Goal: Transaction & Acquisition: Purchase product/service

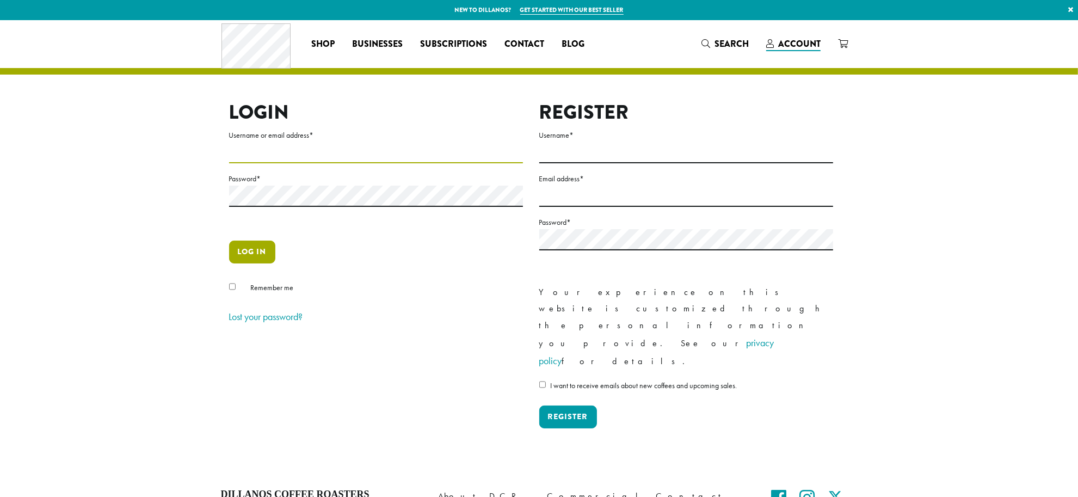
type input "**********"
click at [257, 250] on button "Log in" at bounding box center [252, 252] width 46 height 23
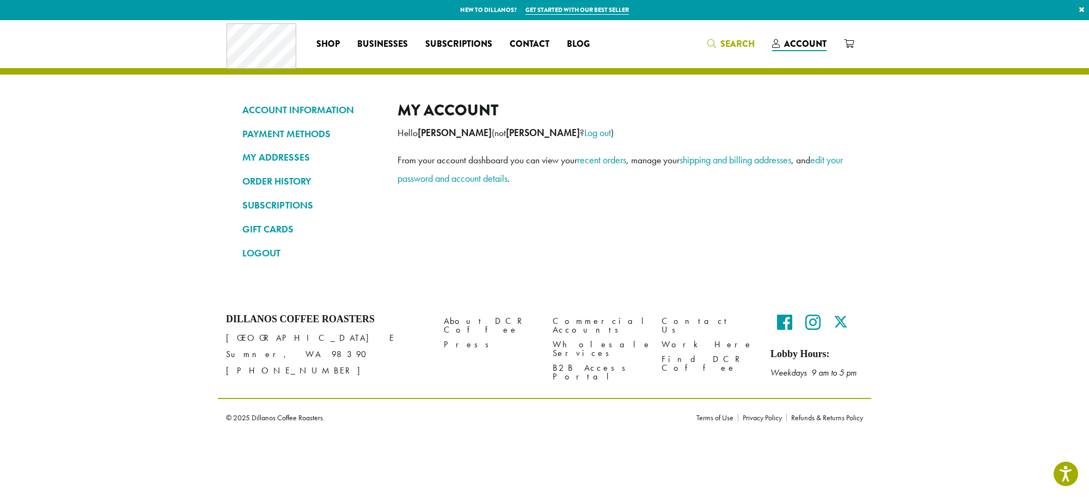
click at [735, 41] on span "Search" at bounding box center [737, 44] width 34 height 13
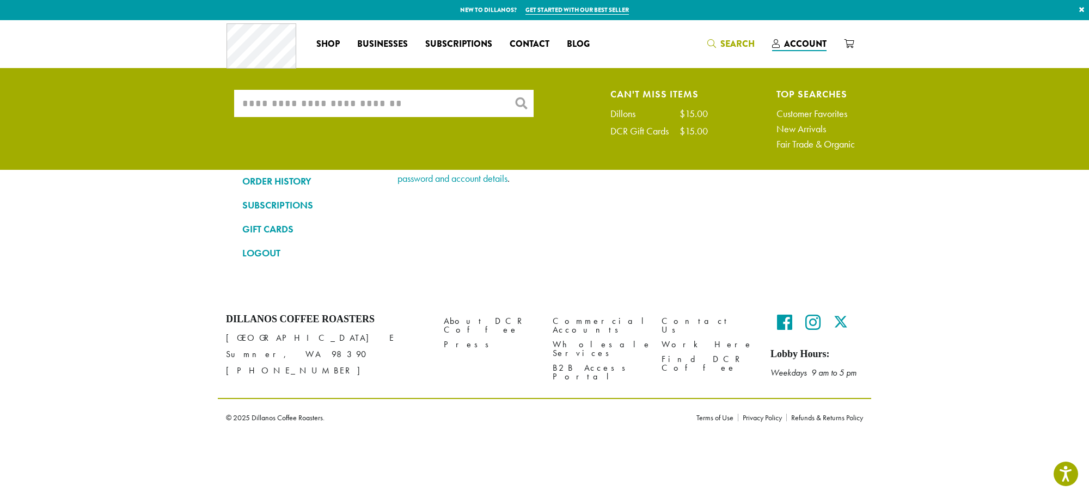
click at [289, 105] on input "What are you searching for?" at bounding box center [383, 103] width 299 height 27
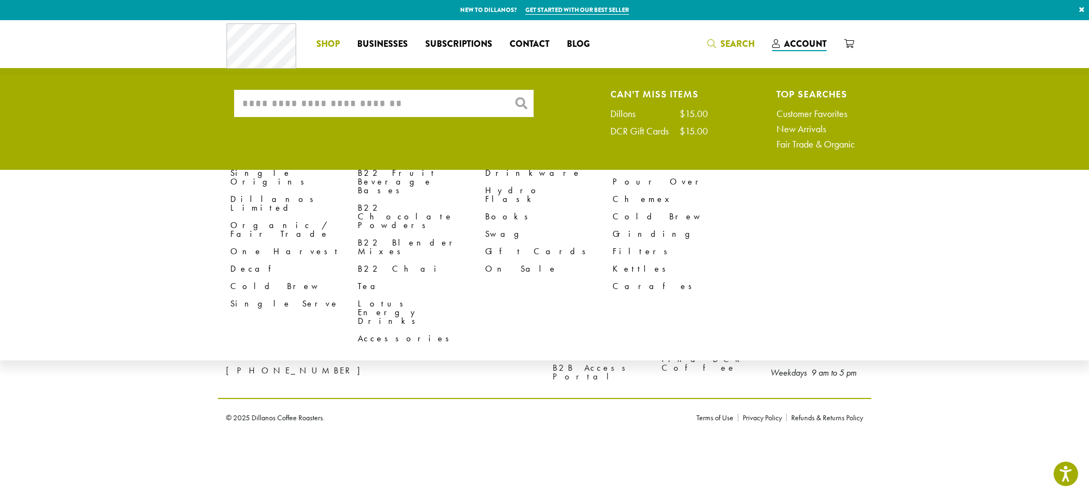
click at [322, 40] on span "Shop" at bounding box center [327, 45] width 23 height 14
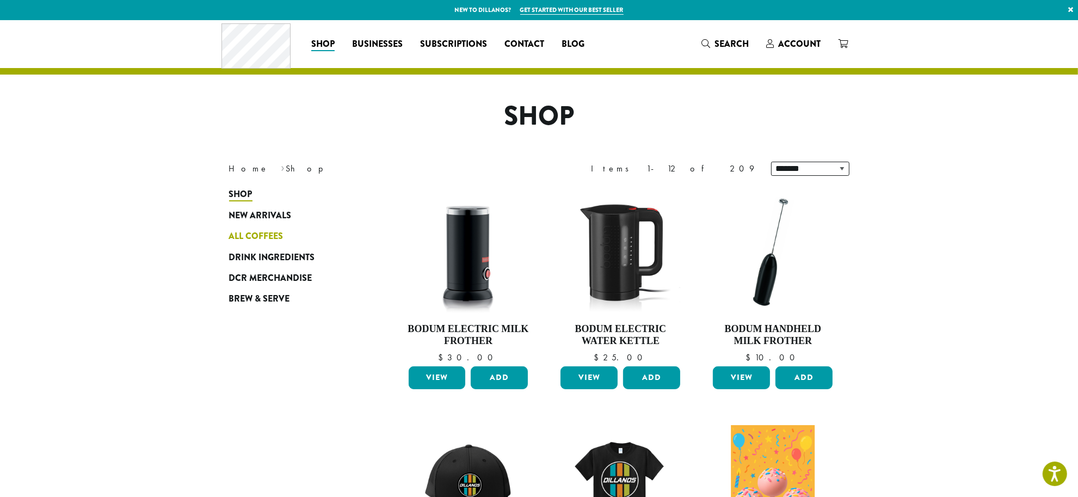
click at [257, 230] on span "All Coffees" at bounding box center [256, 237] width 54 height 14
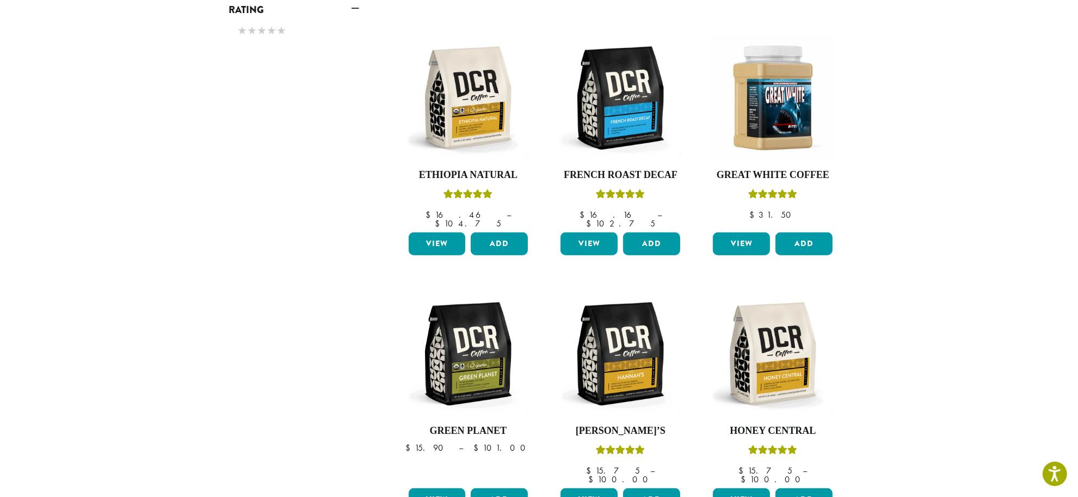
scroll to position [761, 0]
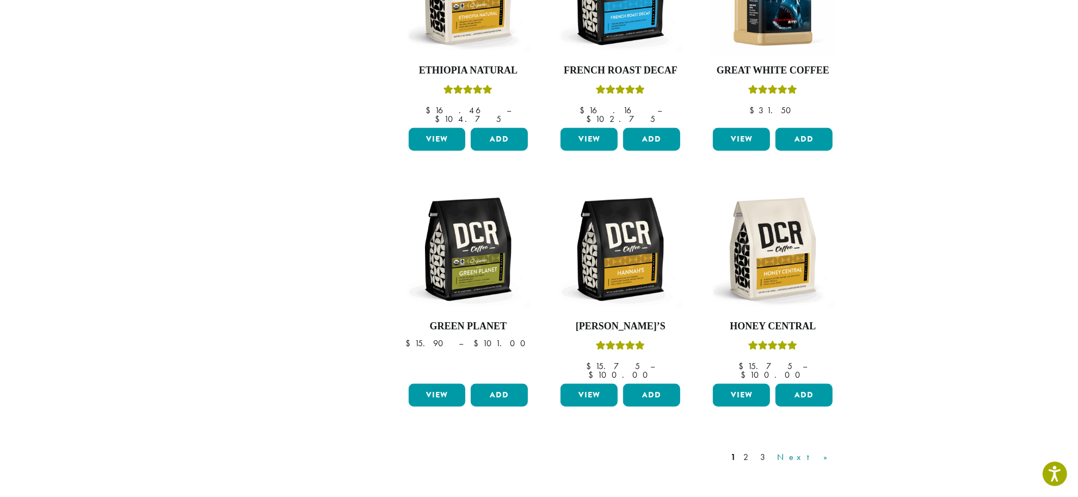
click at [820, 451] on link "Next »" at bounding box center [807, 457] width 63 height 13
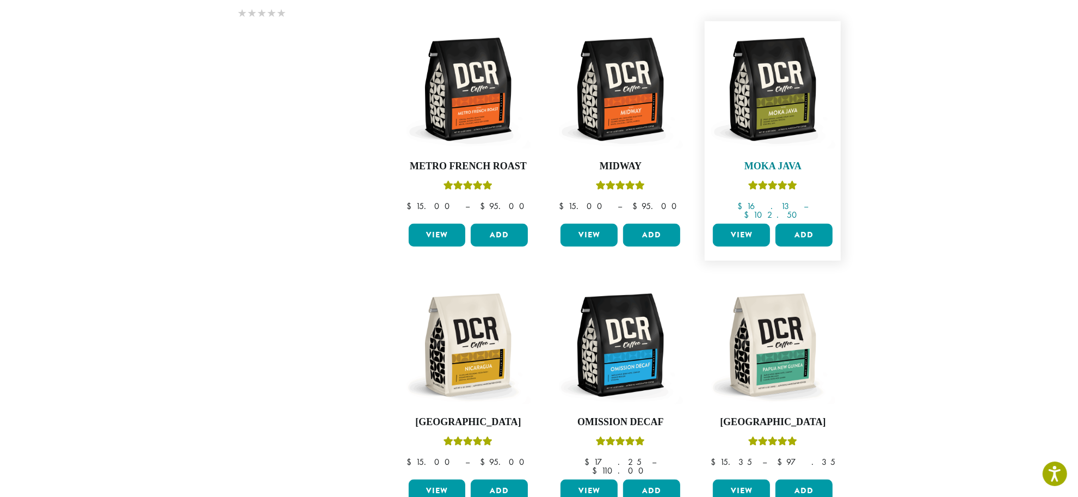
scroll to position [747, 0]
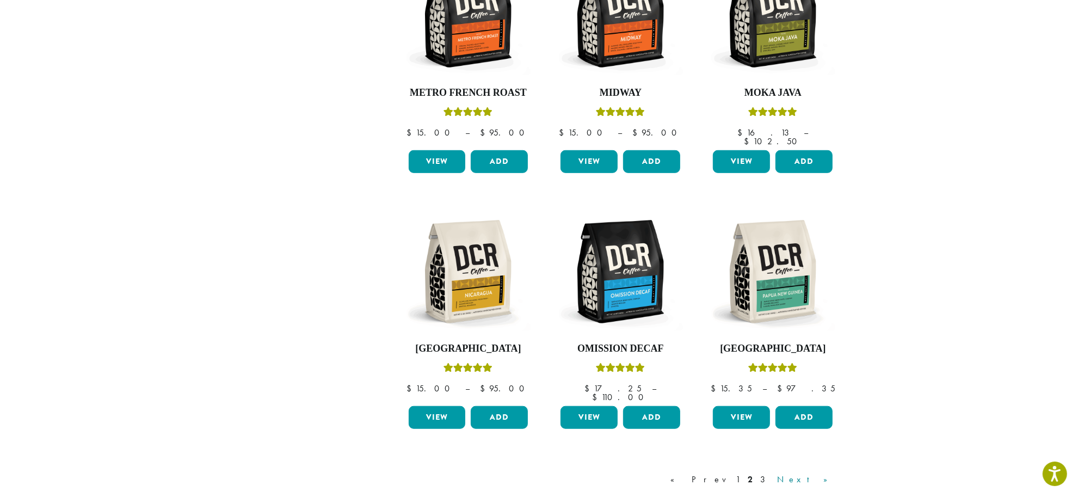
click at [832, 473] on link "Next »" at bounding box center [807, 479] width 63 height 13
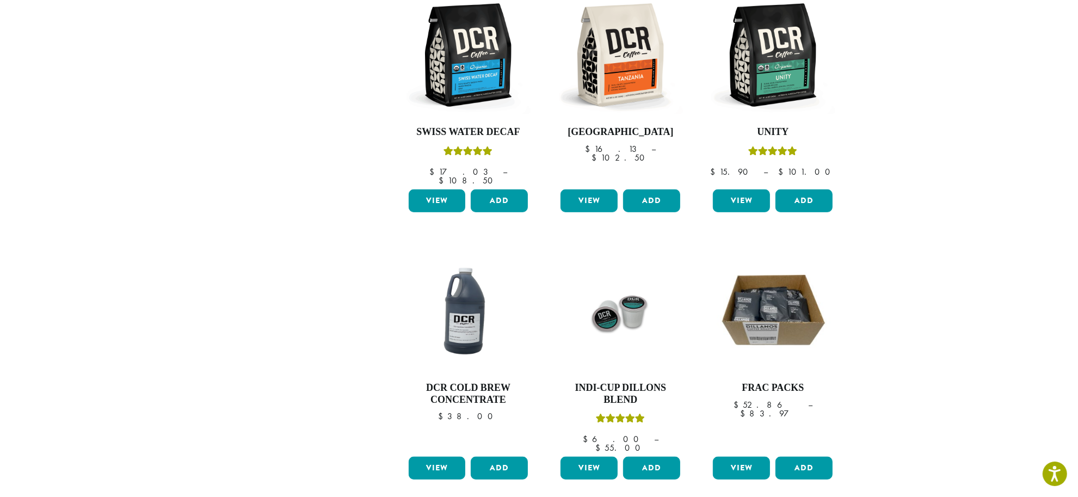
scroll to position [883, 0]
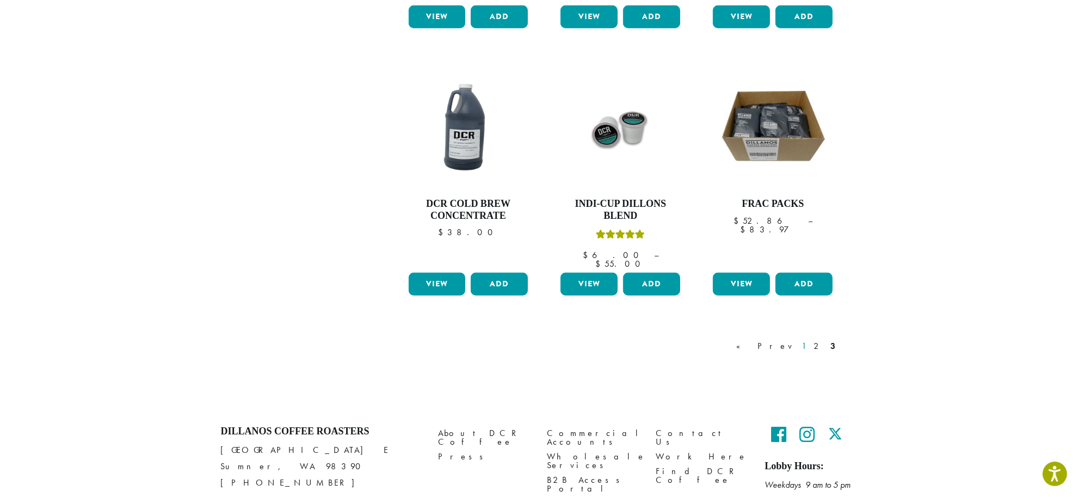
click at [809, 340] on link "1" at bounding box center [804, 346] width 9 height 13
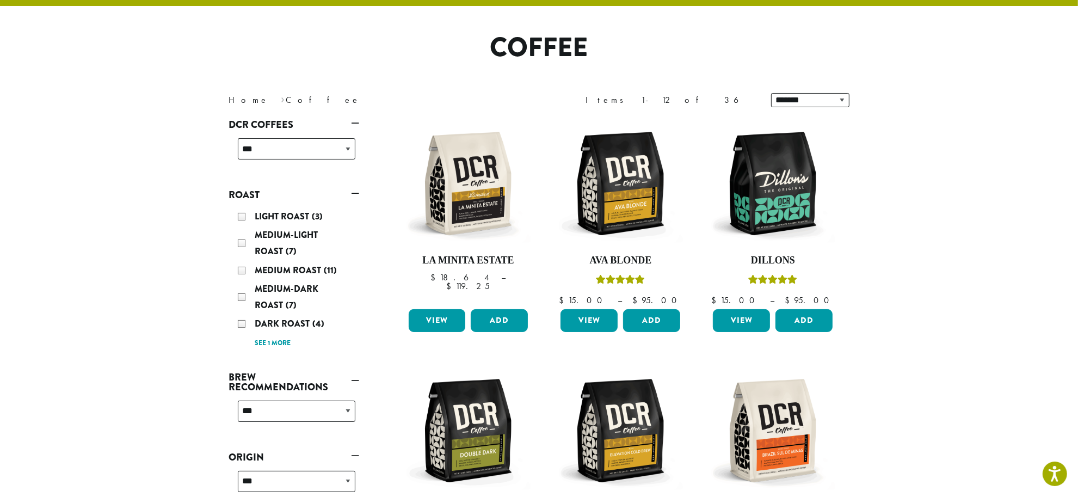
scroll to position [67, 0]
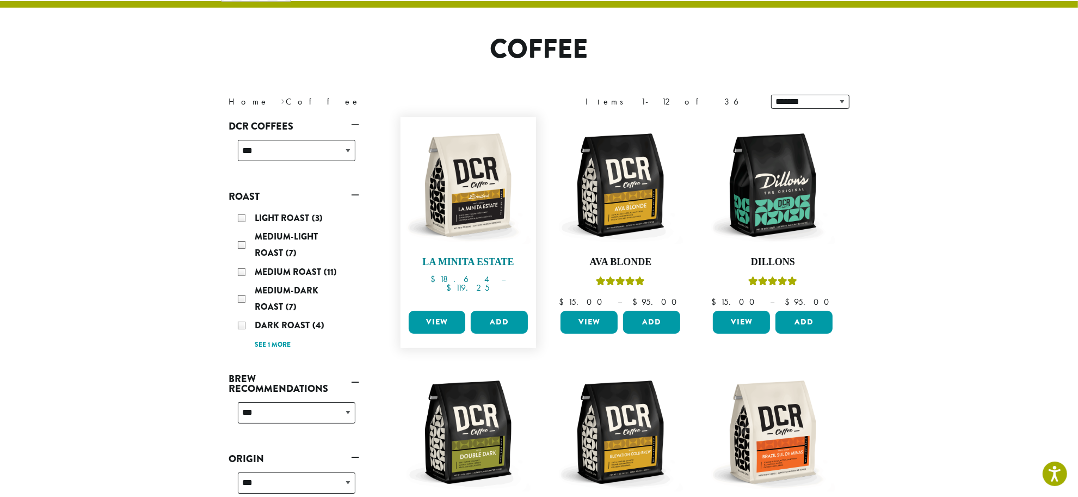
click at [468, 188] on img at bounding box center [467, 184] width 125 height 125
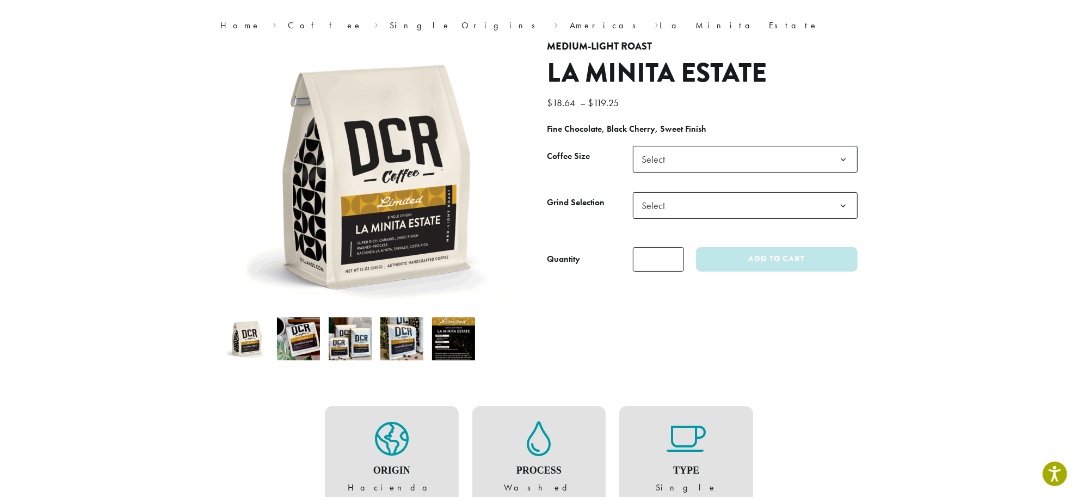
scroll to position [68, 0]
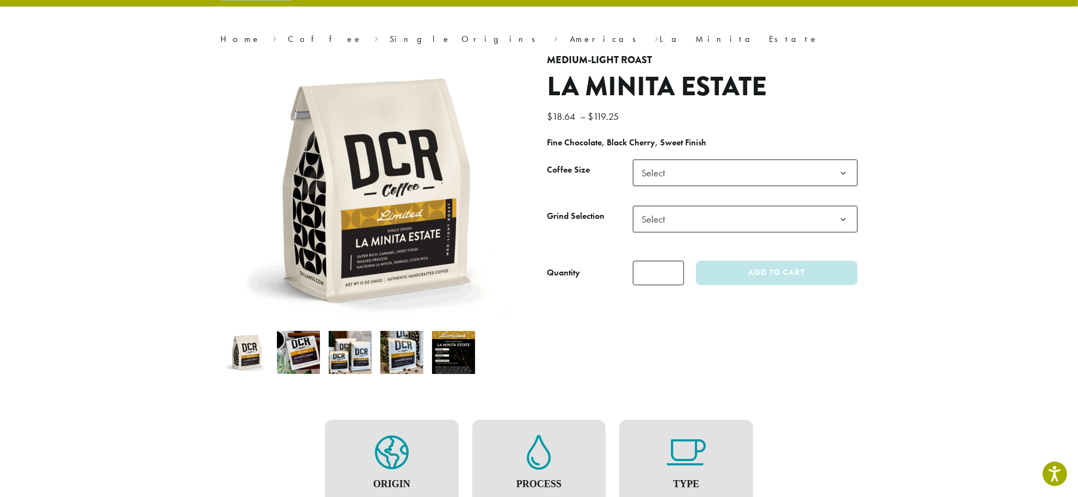
click at [452, 357] on img at bounding box center [453, 352] width 43 height 43
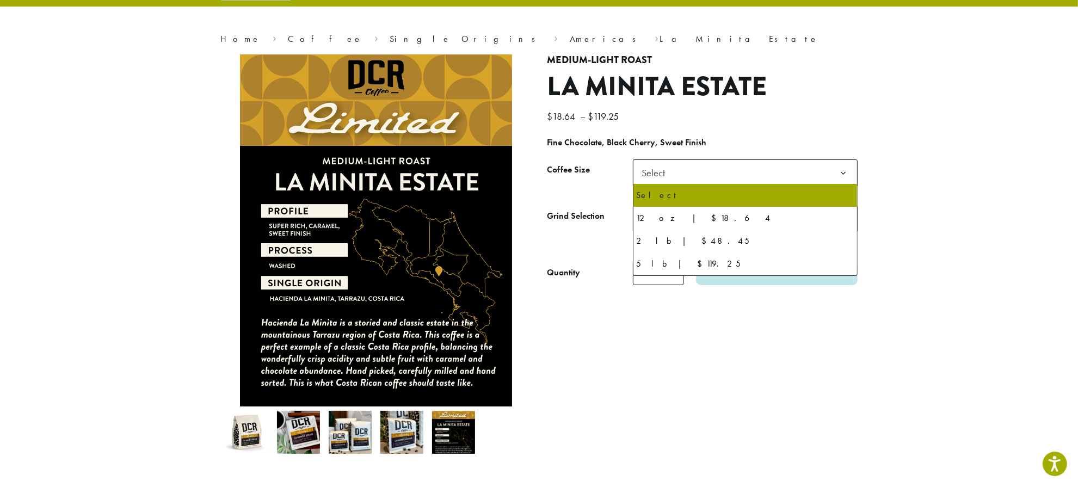
click at [741, 168] on span "Select" at bounding box center [745, 172] width 225 height 27
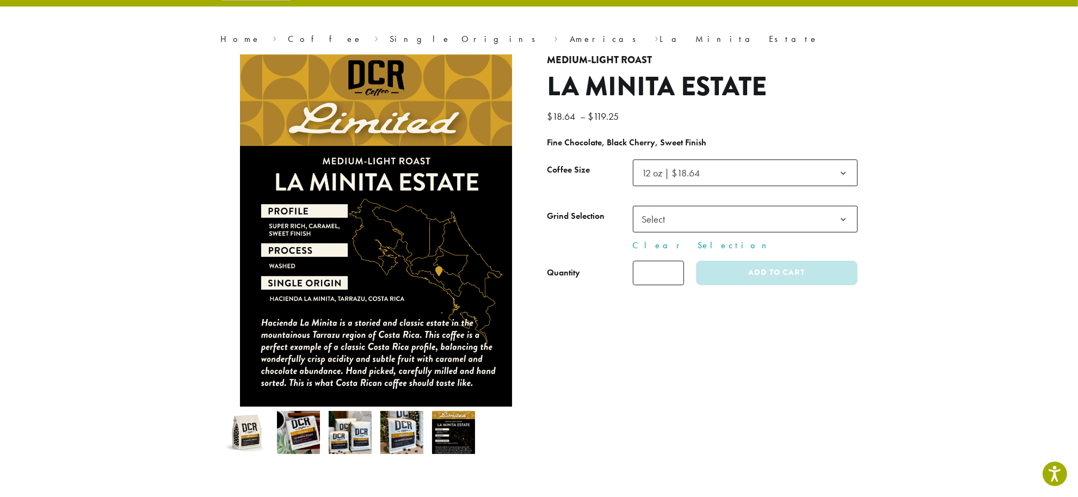
click at [717, 211] on span "Select" at bounding box center [745, 219] width 225 height 27
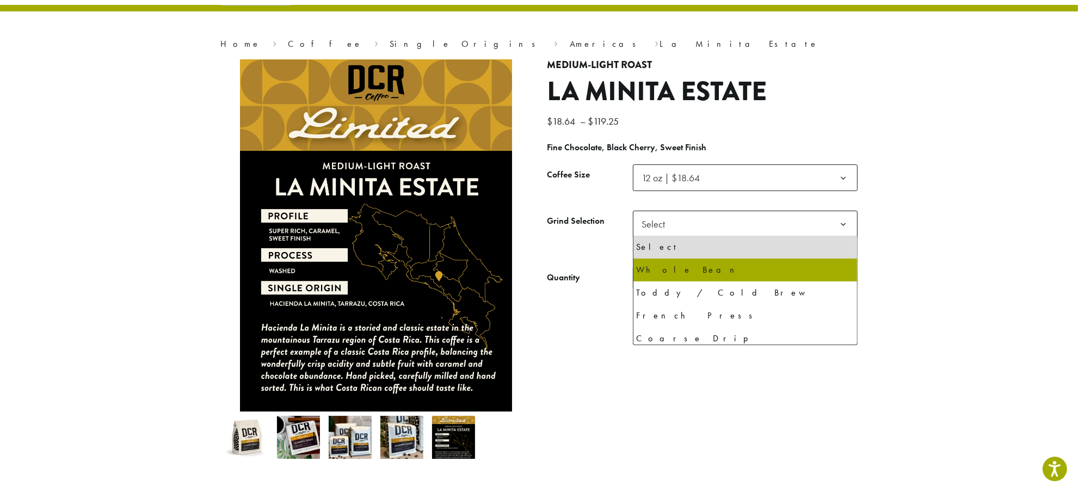
select select "*********"
select select "**********"
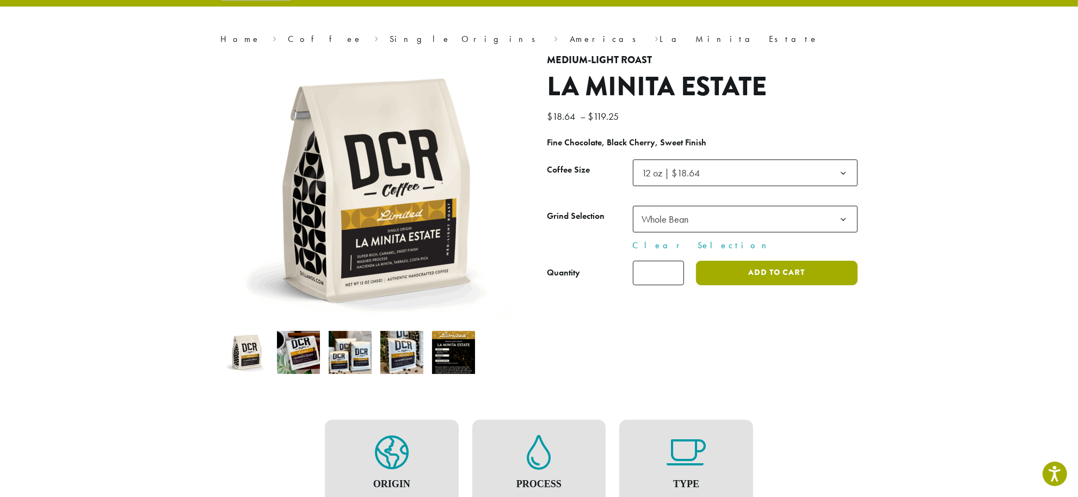
click at [782, 271] on button "Add to cart" at bounding box center [776, 273] width 161 height 24
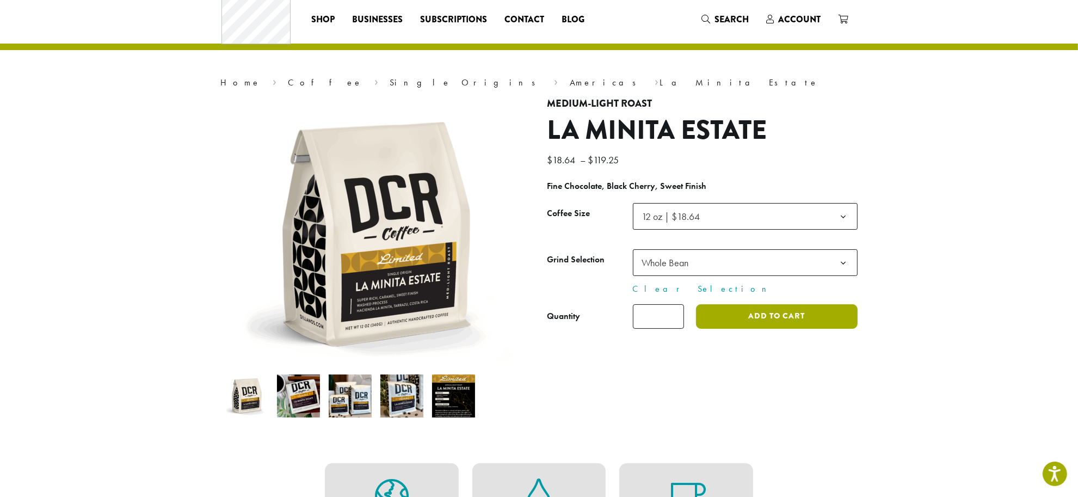
scroll to position [0, 0]
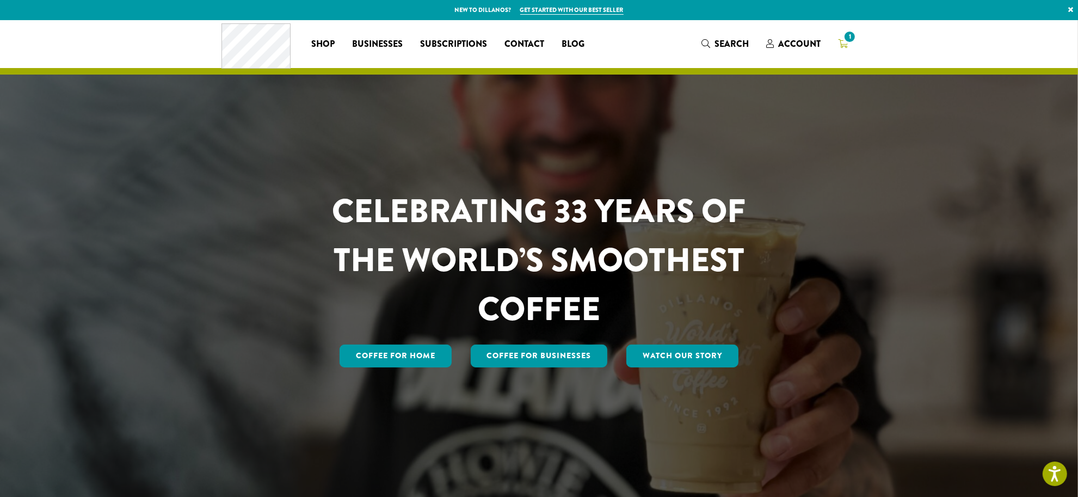
click at [842, 44] on icon "1" at bounding box center [843, 43] width 10 height 9
click at [847, 42] on span "1" at bounding box center [850, 36] width 15 height 15
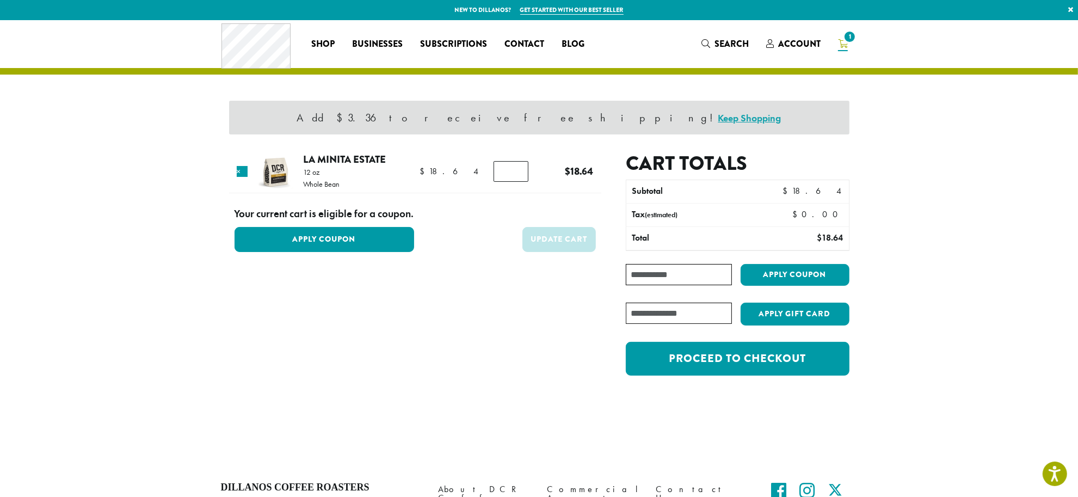
click at [678, 276] on input "Coupon:" at bounding box center [679, 274] width 106 height 21
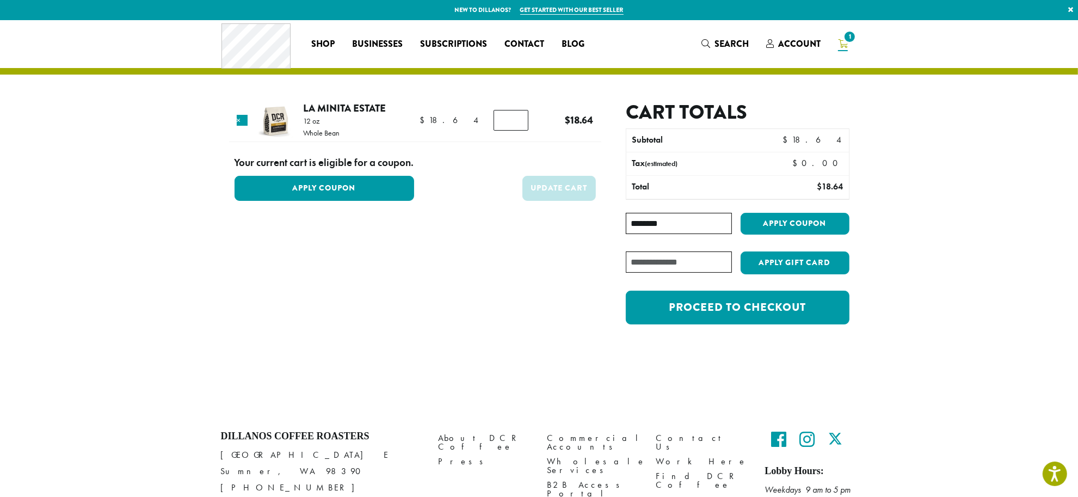
type input "********"
click at [741, 213] on button "Apply coupon" at bounding box center [795, 224] width 109 height 22
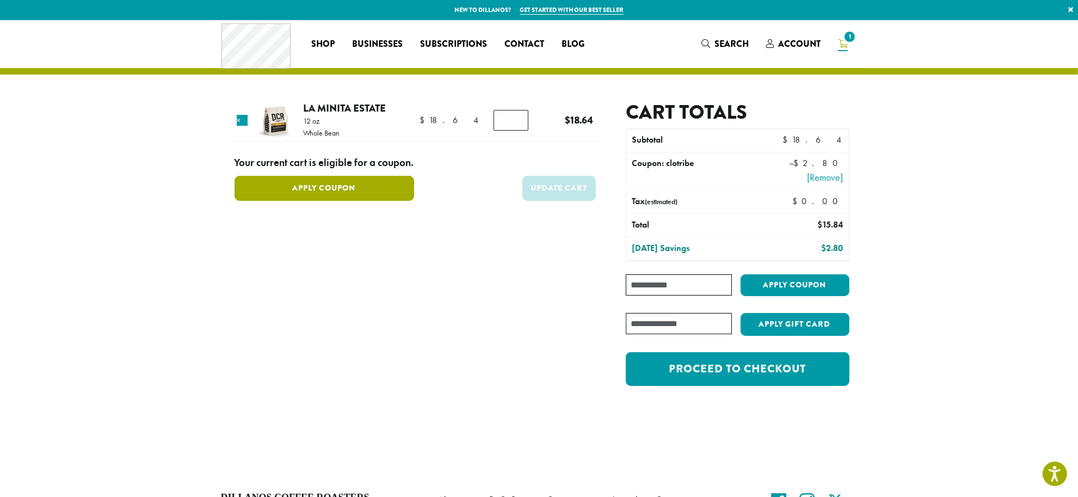
click at [320, 185] on button "Apply Coupon" at bounding box center [325, 188] width 180 height 24
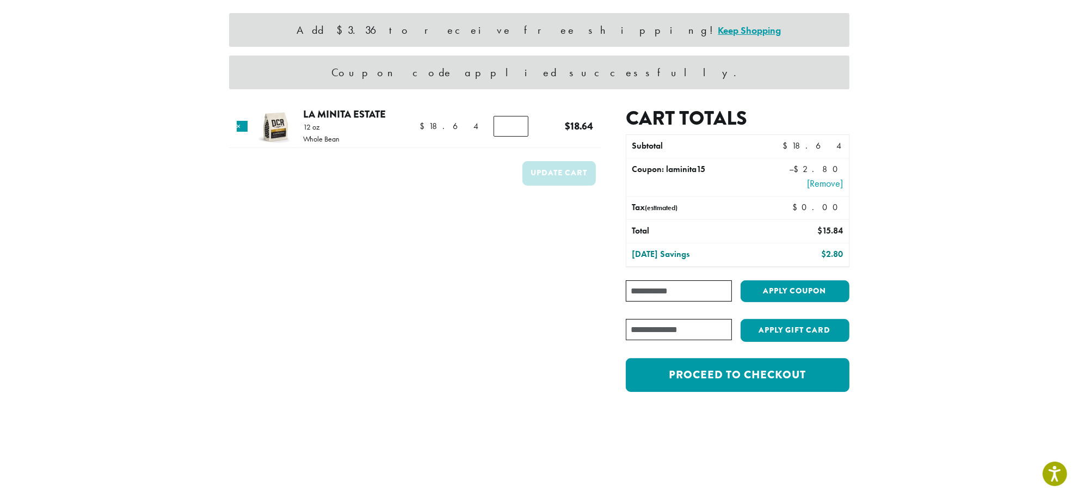
scroll to position [88, 0]
type input "*"
click at [513, 120] on input "*" at bounding box center [511, 125] width 35 height 21
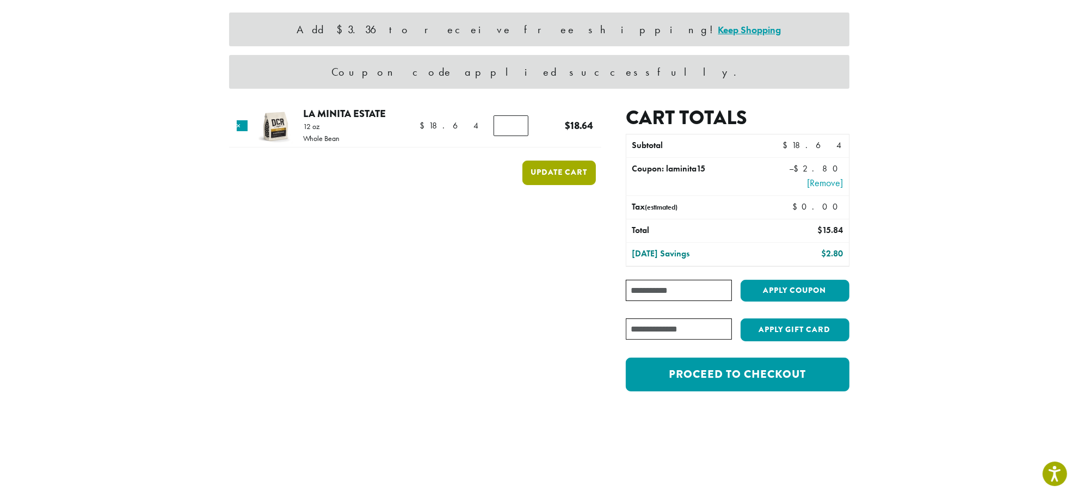
click at [561, 175] on button "Update cart" at bounding box center [559, 173] width 73 height 24
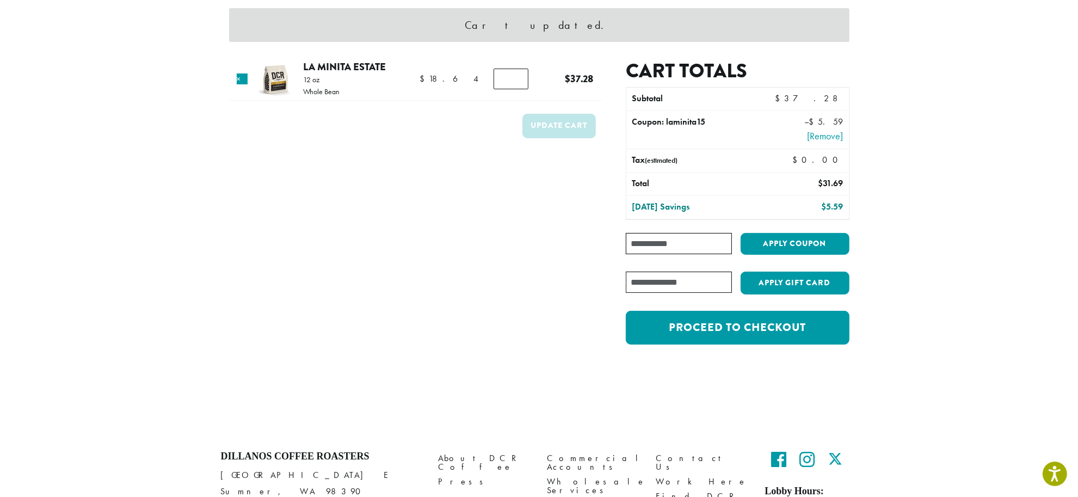
scroll to position [114, 0]
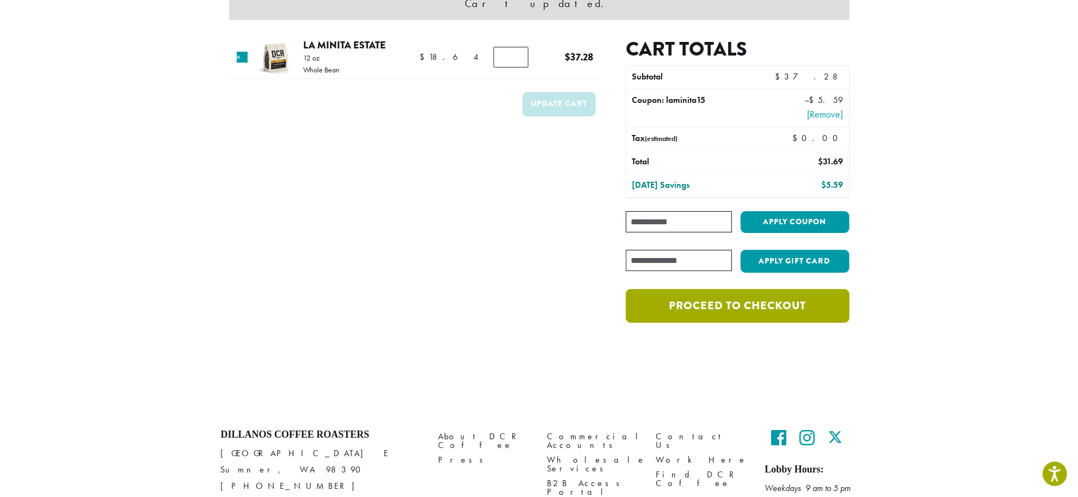
click at [752, 316] on link "Proceed to checkout" at bounding box center [737, 306] width 223 height 34
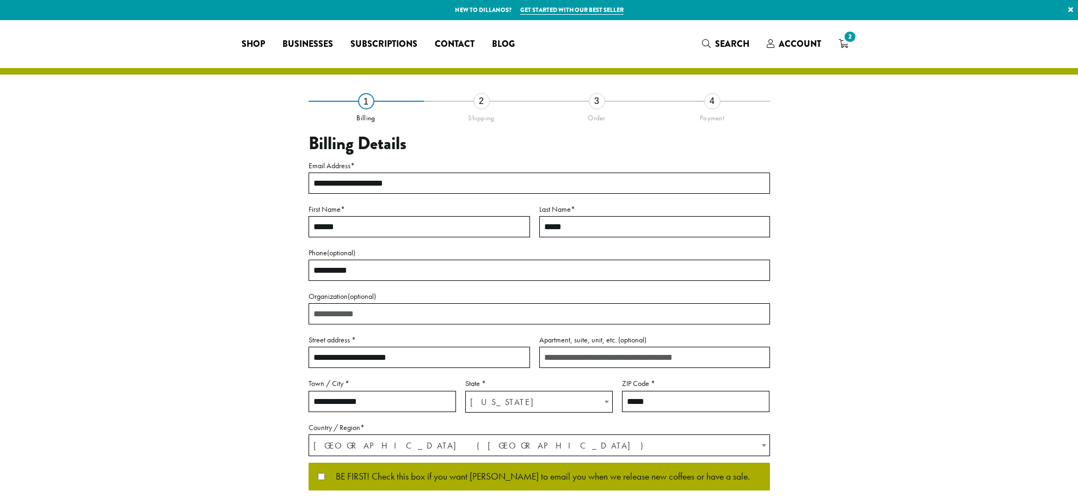
select select "**"
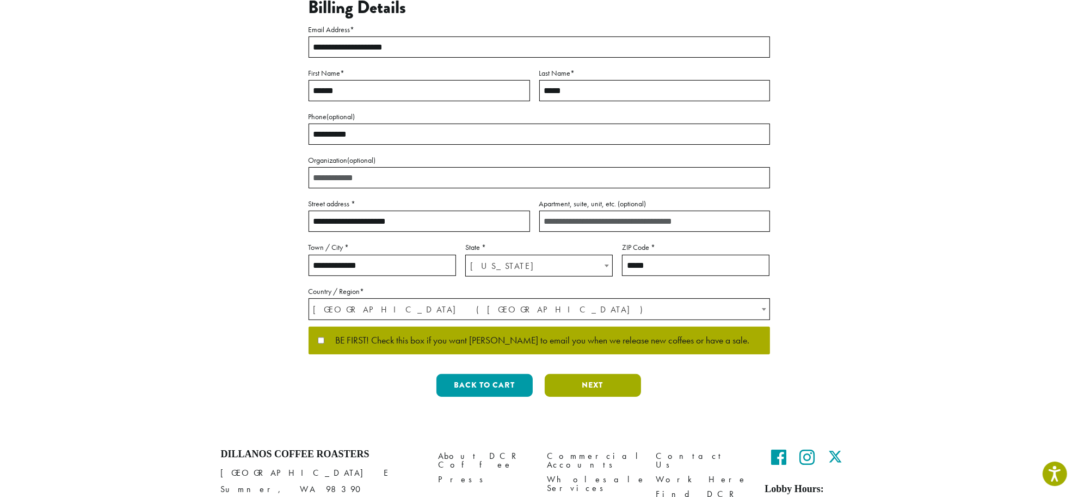
click at [600, 391] on button "Next" at bounding box center [593, 385] width 96 height 23
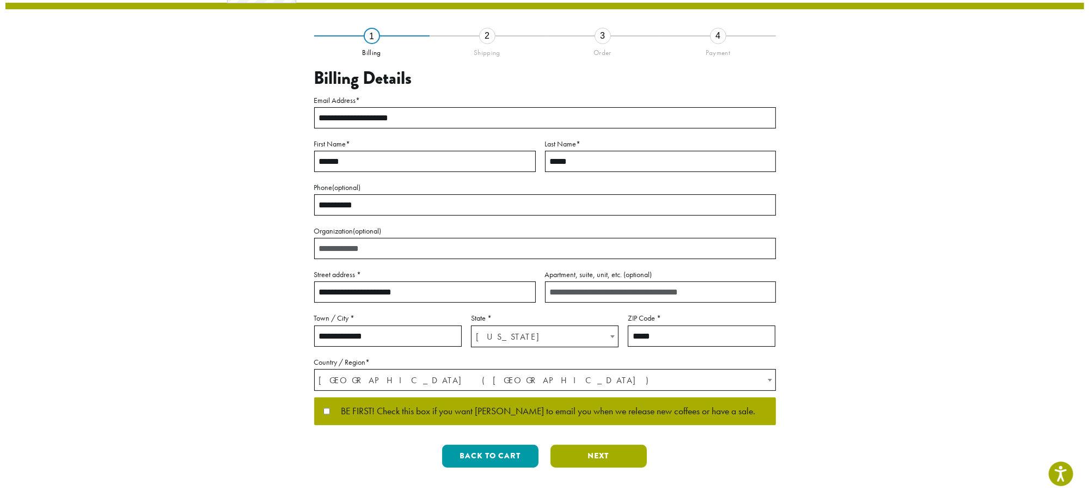
scroll to position [0, 0]
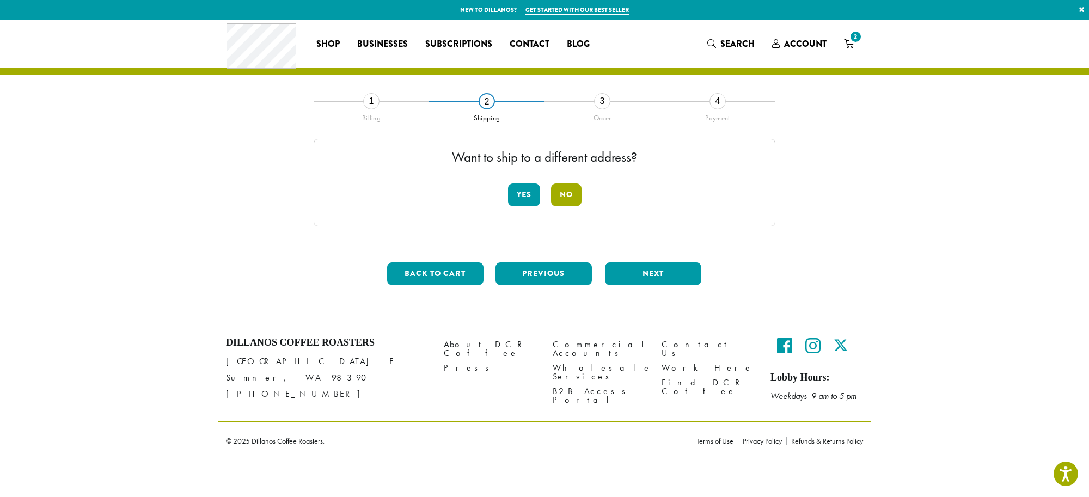
click at [570, 197] on button "No" at bounding box center [566, 194] width 30 height 23
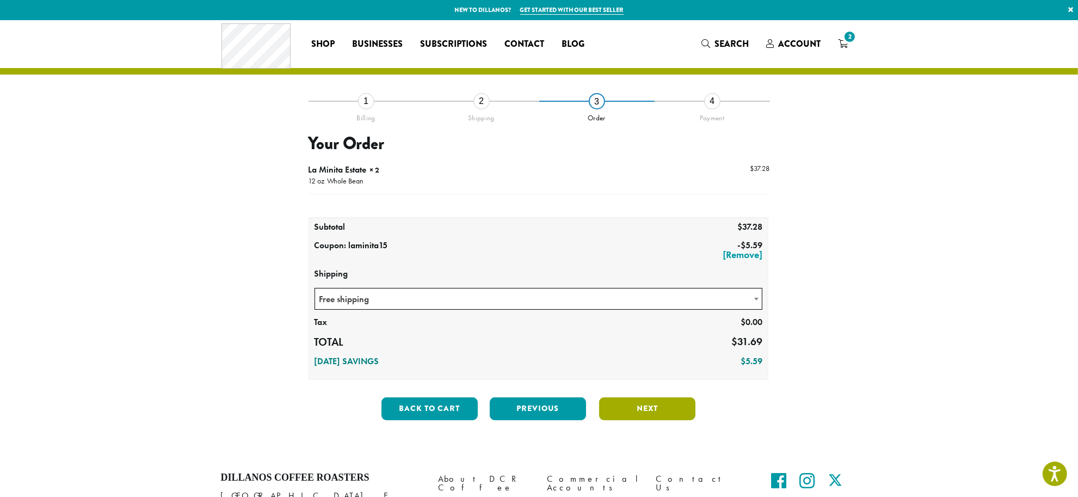
click at [656, 411] on button "Next" at bounding box center [647, 408] width 96 height 23
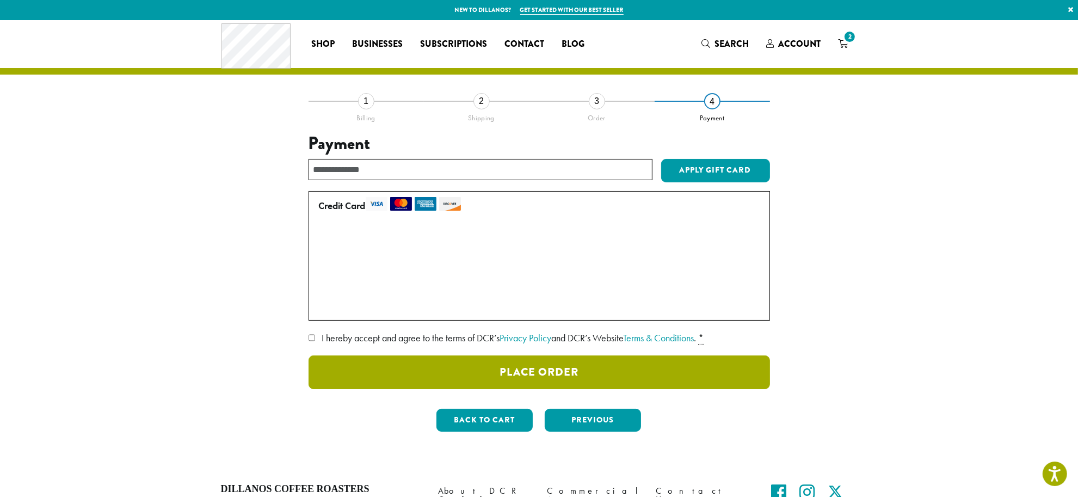
click at [536, 371] on button "Place Order" at bounding box center [540, 372] width 462 height 34
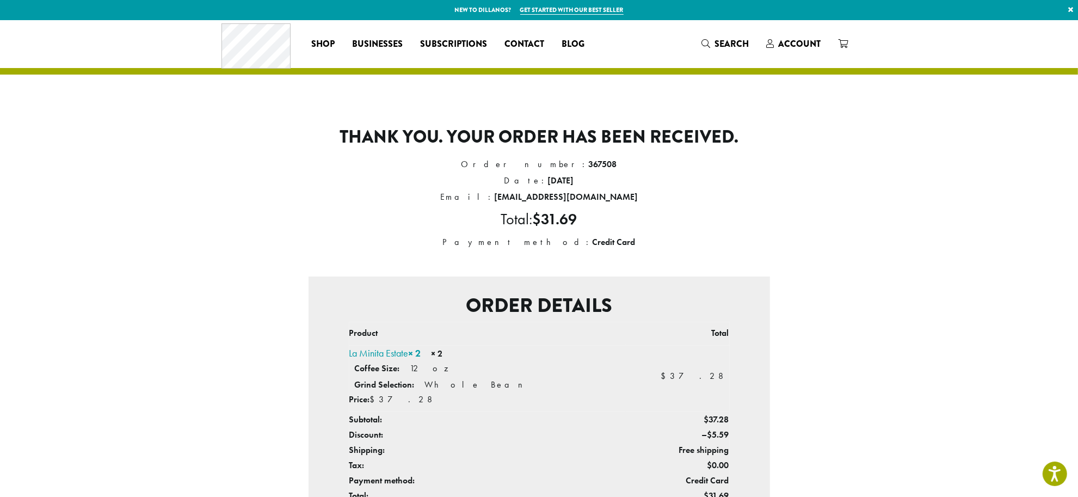
click at [790, 34] on div "Coffee All Coffees Best Sellers Blends Single Origins Dillanos Limited Organic …" at bounding box center [540, 43] width 636 height 45
click at [791, 42] on span "Account" at bounding box center [799, 44] width 42 height 13
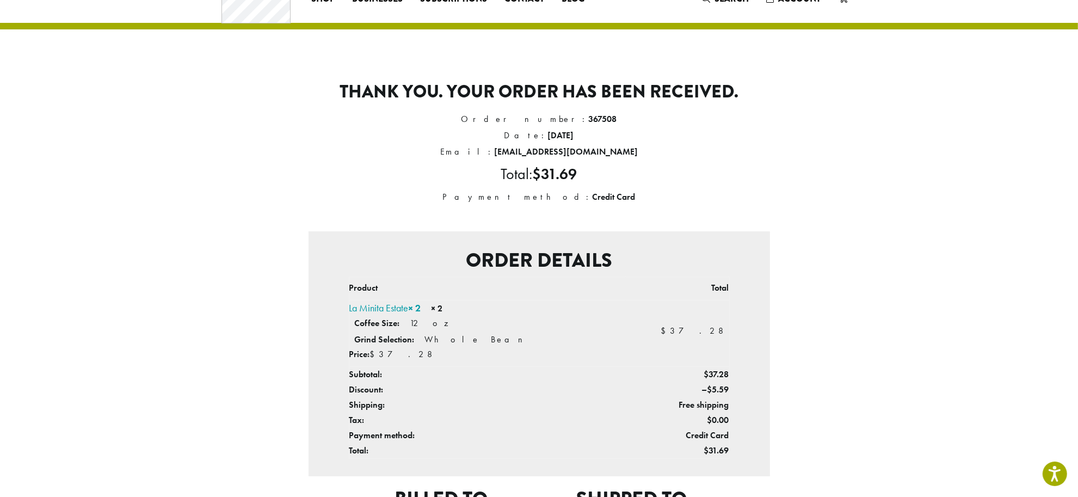
scroll to position [68, 0]
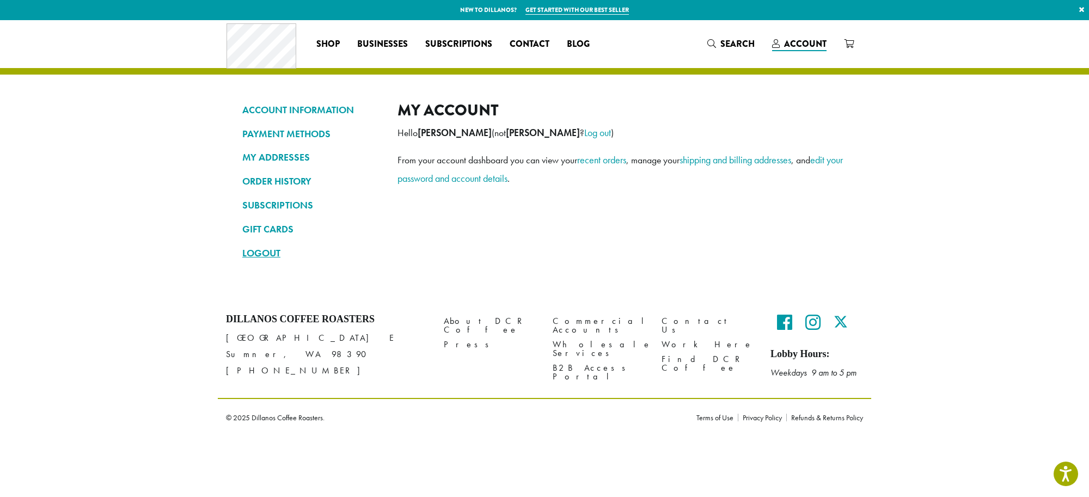
click at [264, 251] on link "LOGOUT" at bounding box center [311, 253] width 139 height 19
